Goal: Information Seeking & Learning: Learn about a topic

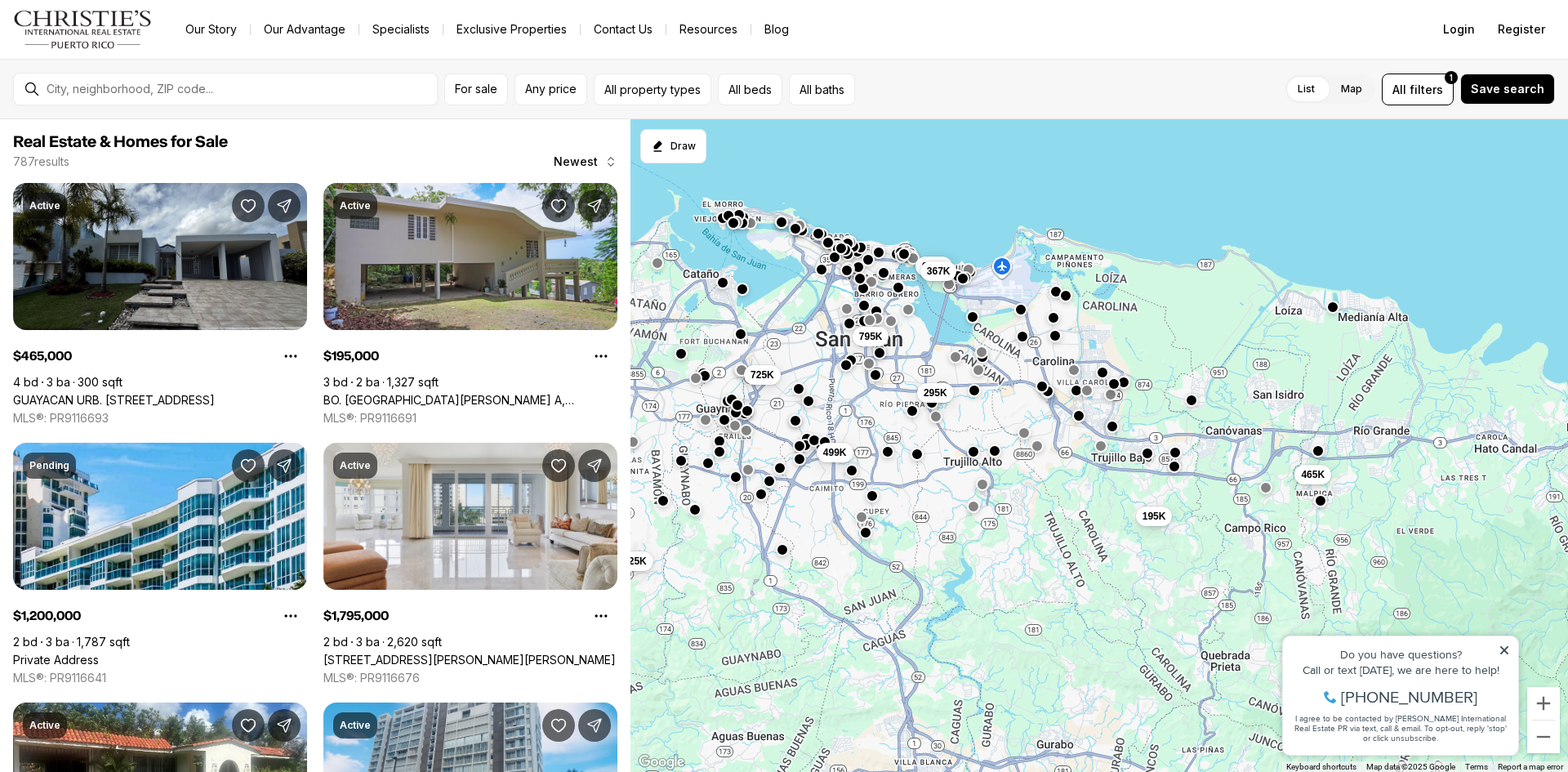
drag, startPoint x: 1233, startPoint y: 512, endPoint x: 957, endPoint y: 288, distance: 355.5
click at [984, 301] on div "795K 295K 653K 367K 725K 465K 195K 525K 499K 250K" at bounding box center [1099, 446] width 937 height 653
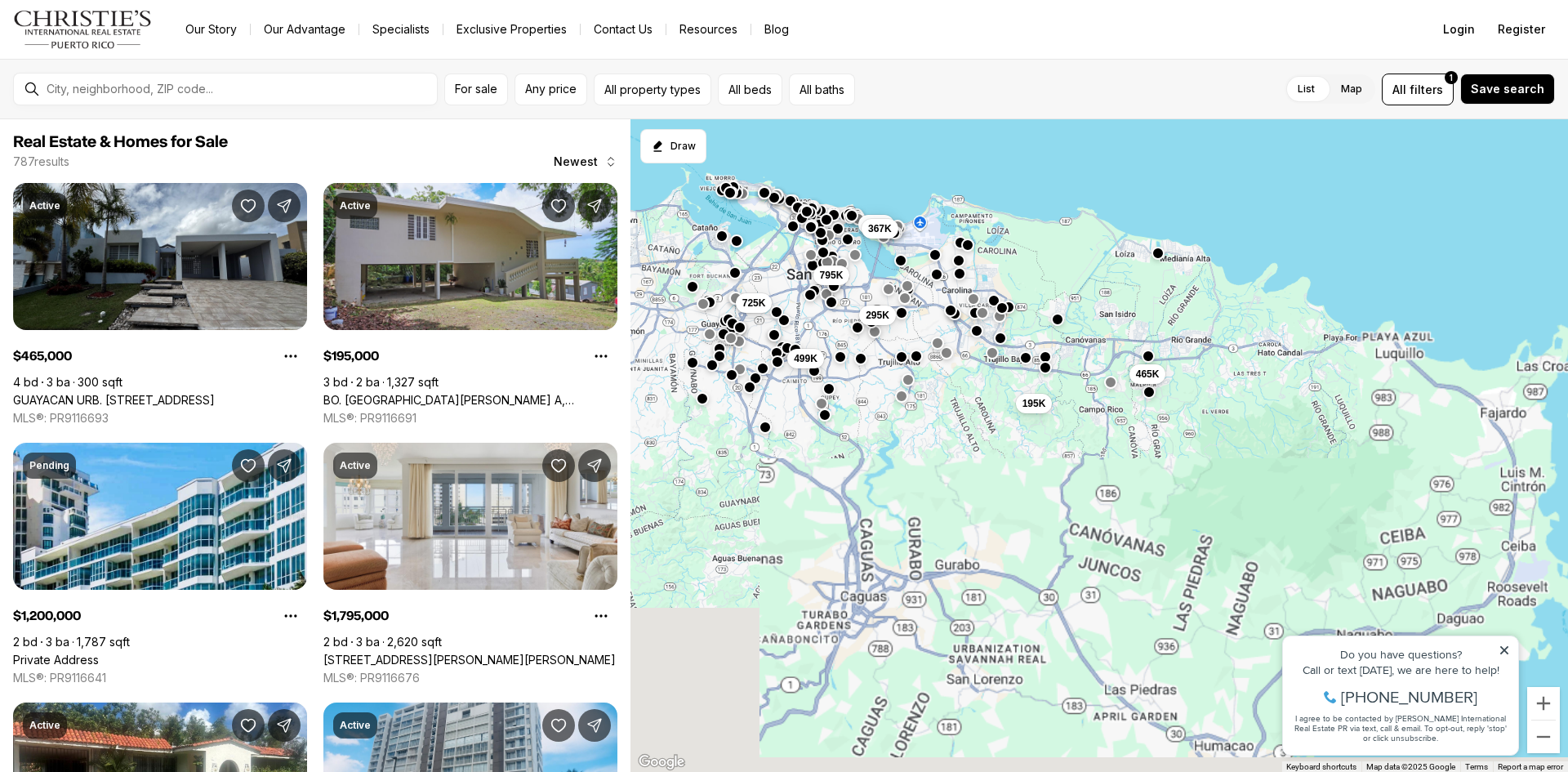
drag, startPoint x: 1210, startPoint y: 481, endPoint x: 1058, endPoint y: 334, distance: 211.5
click at [1033, 314] on div "795K 295K 653K 367K 725K 465K 195K 499K" at bounding box center [1099, 446] width 937 height 653
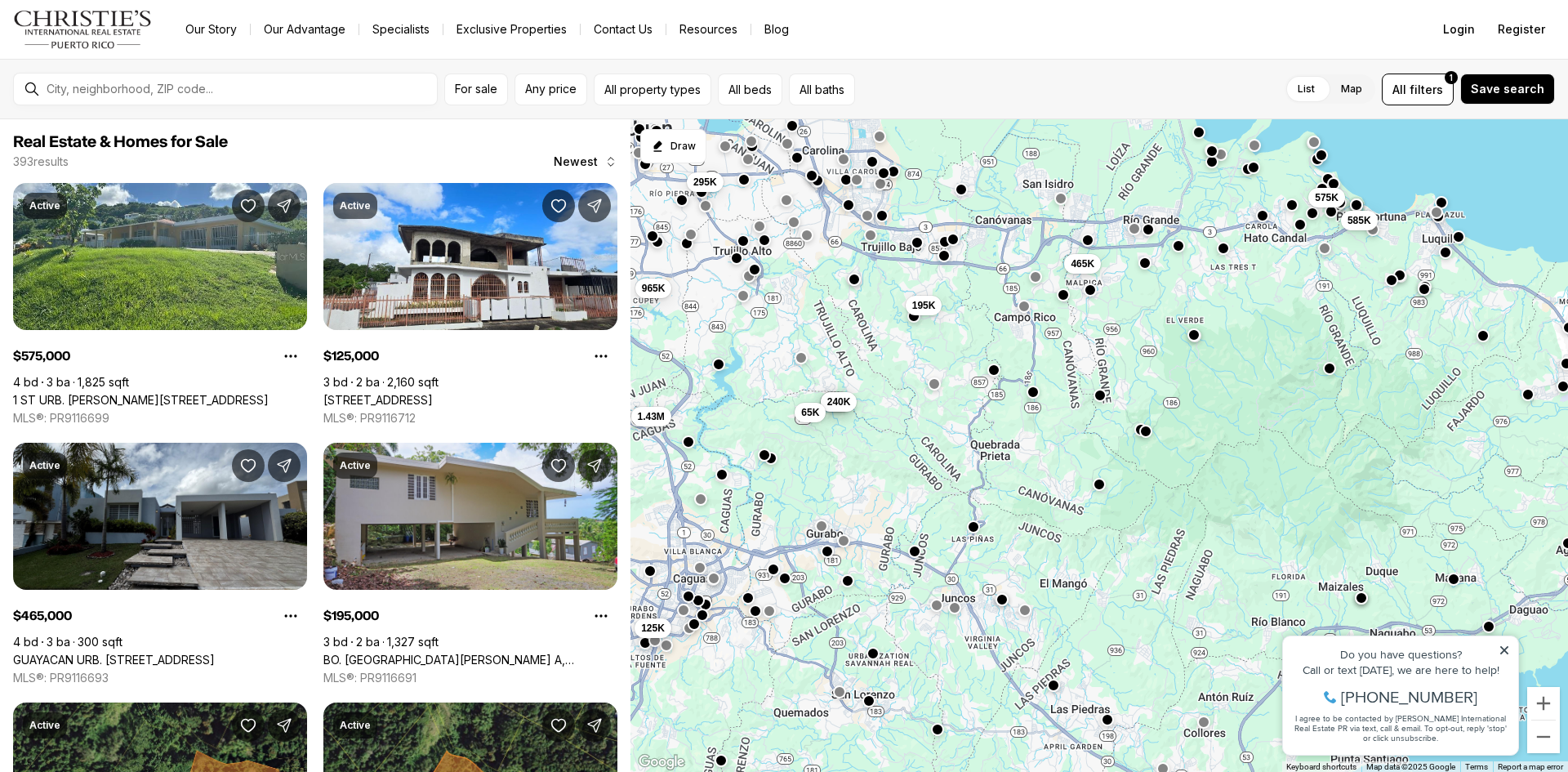
click at [1160, 598] on div "295K 465K 195K 965K 575K 585K 80K 80K 240K 65K 1.43M 125K" at bounding box center [1099, 446] width 937 height 653
click at [1161, 599] on div "295K 465K 195K 965K 575K 585K 80K 80K 240K 65K 1.43M 125K" at bounding box center [1099, 446] width 937 height 653
